Goal: Information Seeking & Learning: Learn about a topic

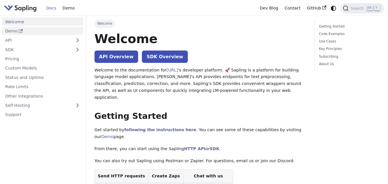
click at [63, 33] on link "Demo" at bounding box center [42, 31] width 81 height 8
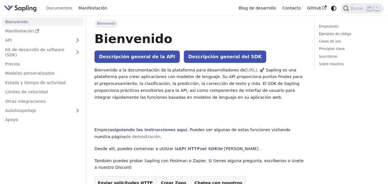
click at [268, 42] on h1 "Bienvenido" at bounding box center [201, 39] width 212 height 16
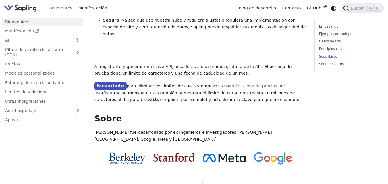
scroll to position [518, 0]
